Goal: Task Accomplishment & Management: Manage account settings

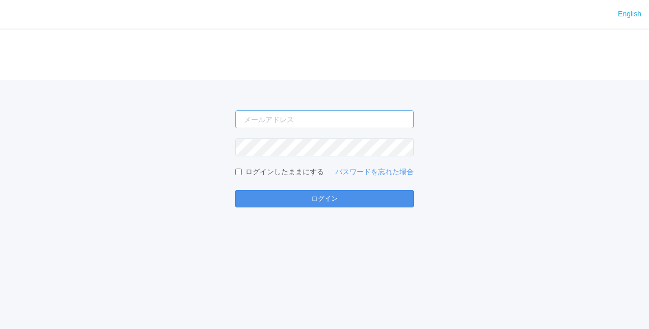
type input "[PERSON_NAME][EMAIL_ADDRESS][DOMAIN_NAME]"
click at [361, 193] on button "ログイン" at bounding box center [324, 198] width 179 height 17
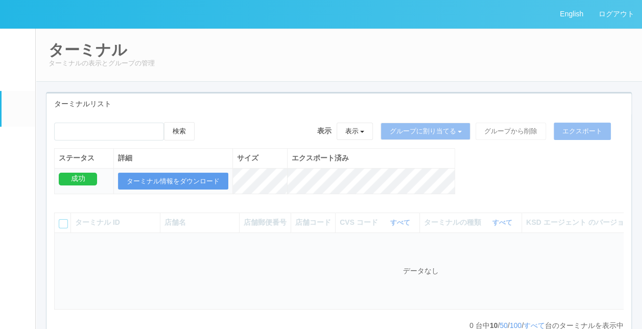
click at [18, 69] on link "ユーザー" at bounding box center [19, 74] width 34 height 31
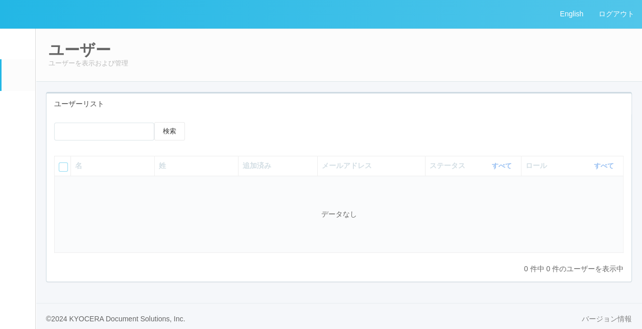
click at [18, 46] on em at bounding box center [18, 46] width 0 height 0
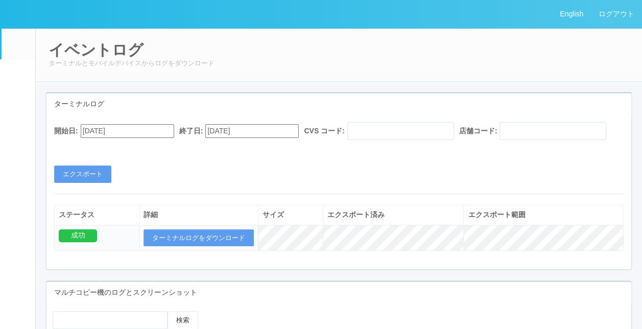
drag, startPoint x: 411, startPoint y: 66, endPoint x: 433, endPoint y: 61, distance: 21.9
click at [413, 66] on p "ターミナルとモバイルデバイスからログをダウンロード" at bounding box center [338, 63] width 580 height 10
click at [635, 11] on link "ログアウト" at bounding box center [616, 14] width 51 height 28
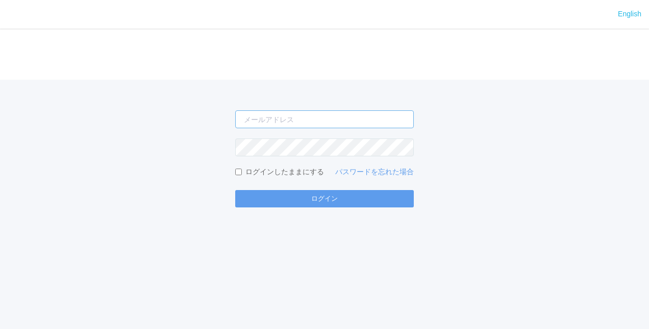
type input "[PERSON_NAME][EMAIL_ADDRESS][DOMAIN_NAME]"
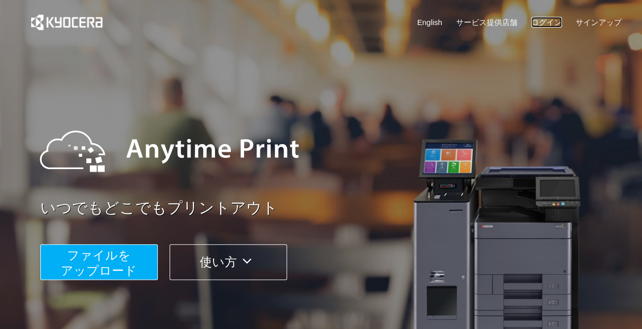
drag, startPoint x: 545, startPoint y: 24, endPoint x: 533, endPoint y: 24, distance: 12.3
click at [545, 24] on link "ログイン" at bounding box center [546, 22] width 31 height 11
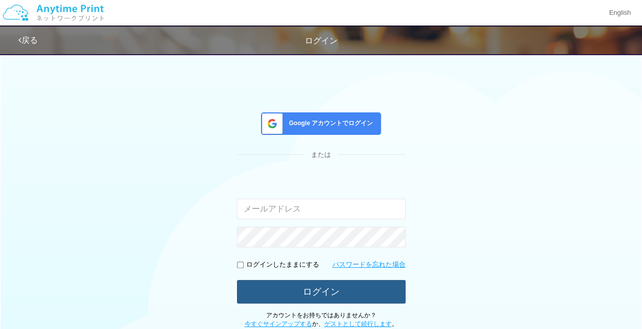
type input "[PERSON_NAME][EMAIL_ADDRESS][DOMAIN_NAME]"
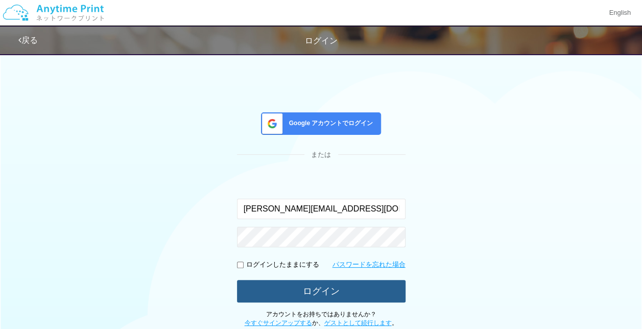
click at [313, 291] on button "ログイン" at bounding box center [321, 291] width 168 height 22
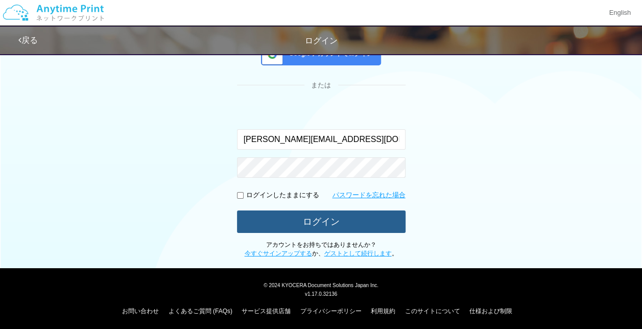
scroll to position [71, 0]
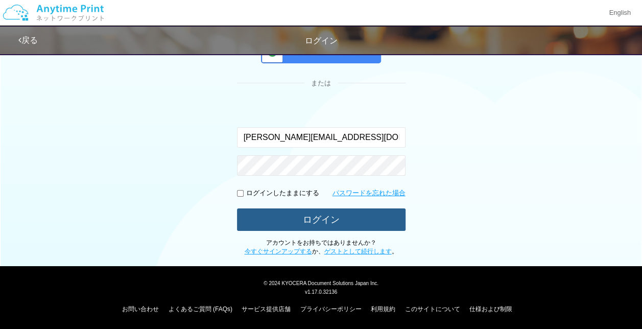
click at [337, 218] on button "ログイン" at bounding box center [321, 219] width 168 height 22
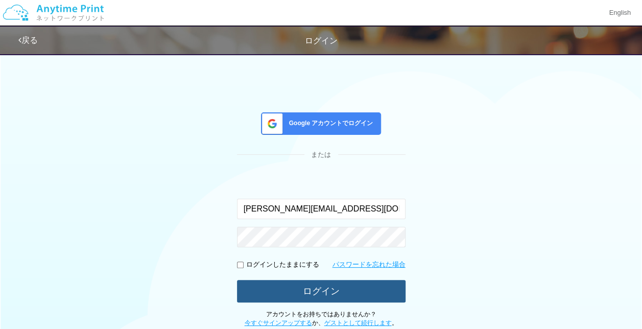
scroll to position [0, 0]
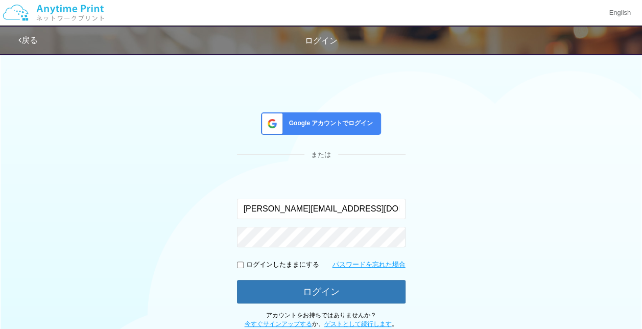
click at [40, 39] on div "ログイン" at bounding box center [321, 41] width 642 height 12
click at [31, 49] on div "戻る ログイン" at bounding box center [324, 41] width 613 height 28
click at [32, 44] on link "戻る" at bounding box center [27, 40] width 19 height 9
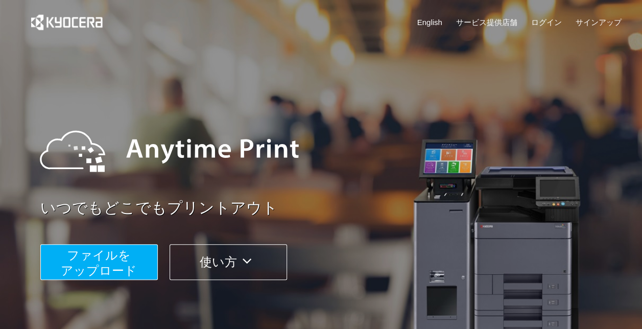
click at [528, 27] on div "English サービス提供店舗 ログイン サインアップ" at bounding box center [519, 22] width 204 height 11
click at [535, 25] on link "ログイン" at bounding box center [546, 22] width 31 height 11
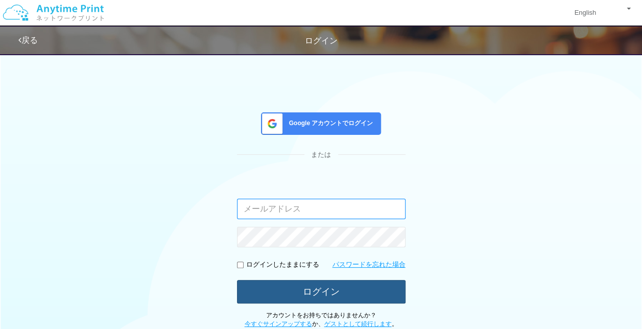
type input "[PERSON_NAME][EMAIL_ADDRESS][DOMAIN_NAME]"
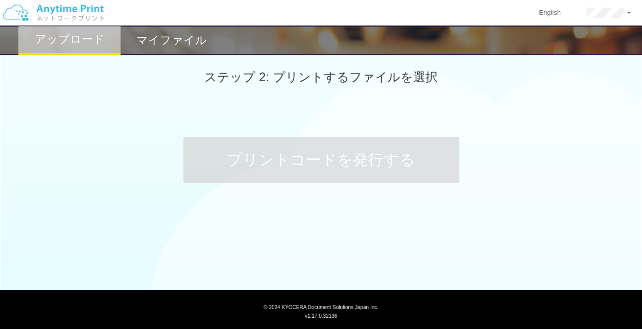
click at [309, 284] on div "アップロード マイファイル ステップ 2: プリントするファイルを選択 プリントコードを発行する" at bounding box center [321, 145] width 642 height 290
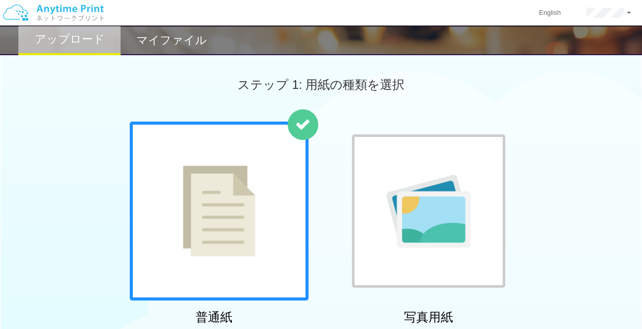
click at [153, 40] on h2 "マイファイル" at bounding box center [171, 40] width 70 height 12
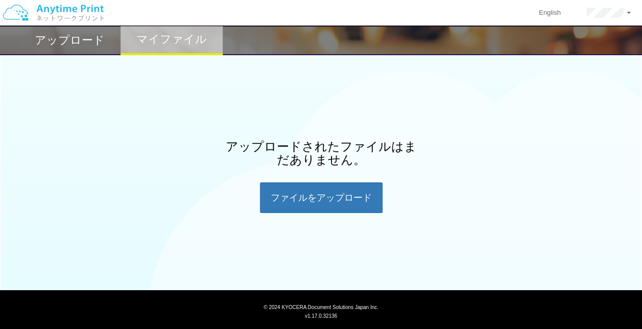
click at [71, 46] on h2 "アップロード" at bounding box center [70, 40] width 70 height 12
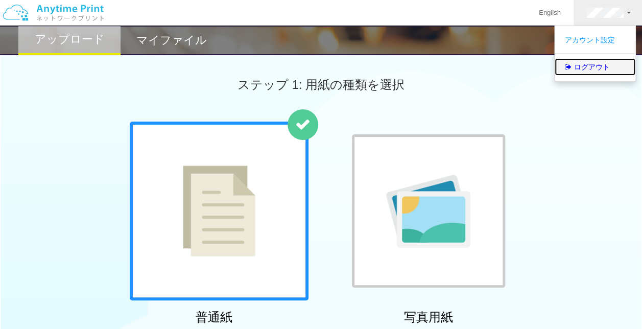
click at [591, 75] on link "ログアウト" at bounding box center [594, 66] width 81 height 17
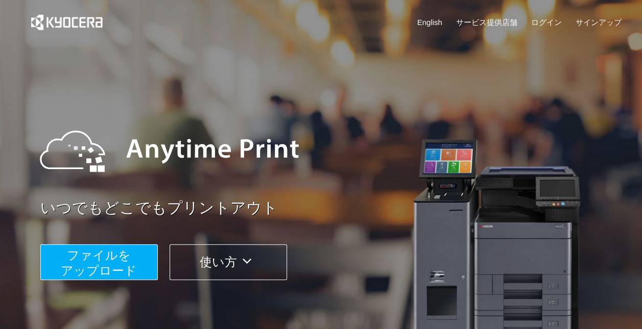
click at [264, 109] on img at bounding box center [169, 151] width 279 height 92
click at [532, 19] on link "ログイン" at bounding box center [546, 22] width 31 height 11
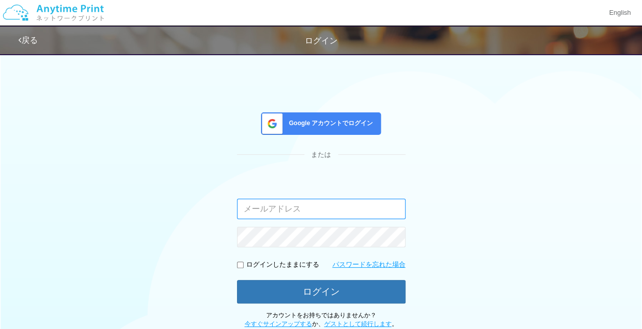
type input "[PERSON_NAME][EMAIL_ADDRESS][DOMAIN_NAME]"
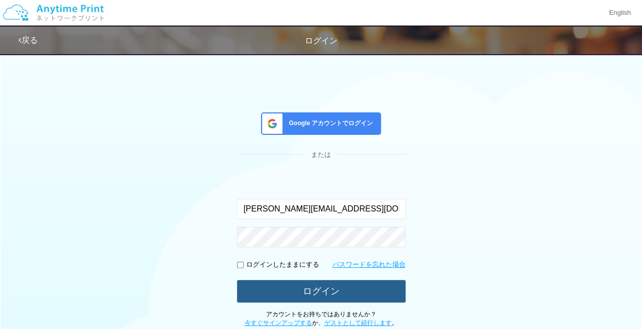
click at [292, 292] on button "ログイン" at bounding box center [321, 291] width 168 height 22
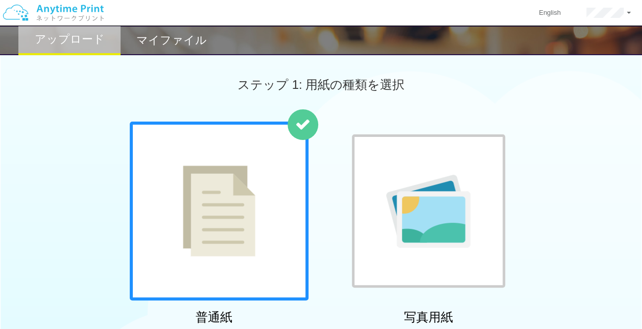
click at [163, 41] on h2 "マイファイル" at bounding box center [171, 40] width 70 height 12
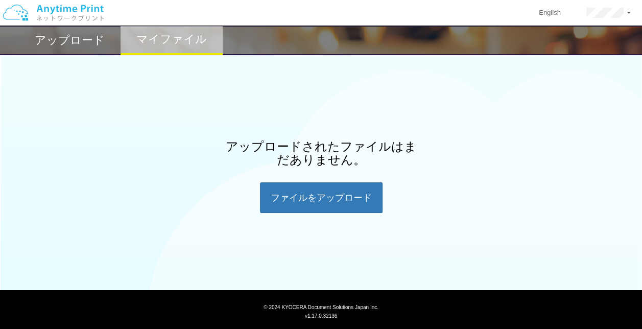
click at [94, 50] on div "アップロード" at bounding box center [69, 41] width 102 height 30
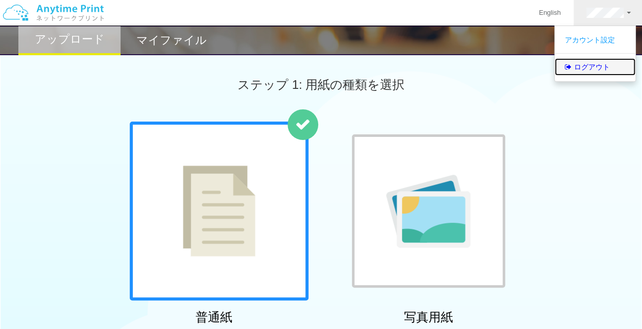
click at [597, 63] on link "ログアウト" at bounding box center [594, 66] width 81 height 17
